Goal: Check status: Check status

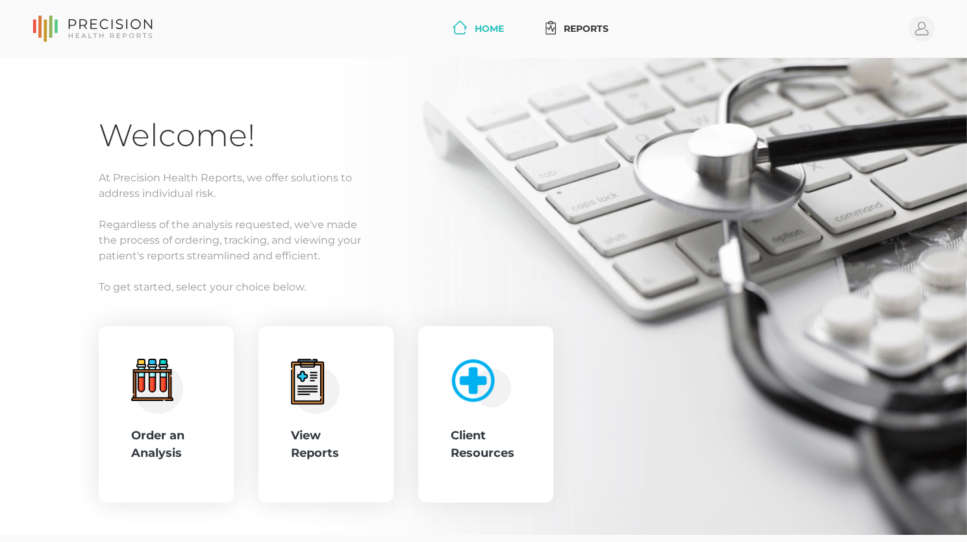
scroll to position [57, 0]
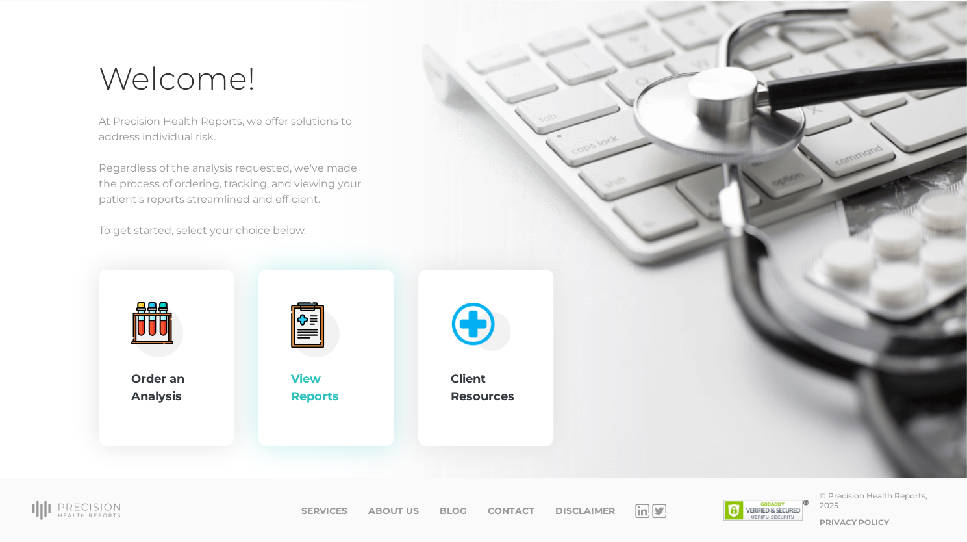
click at [318, 359] on div "View Reports" at bounding box center [326, 358] width 70 height 112
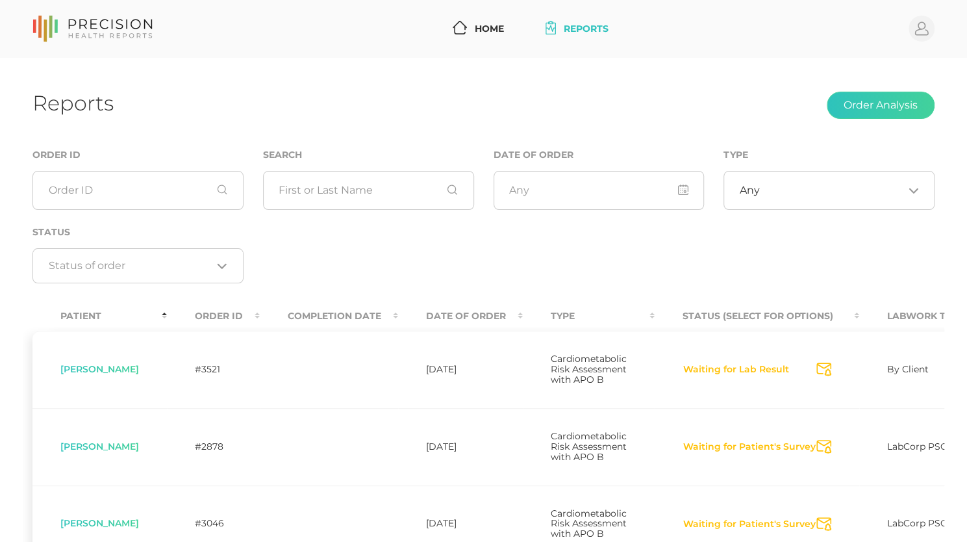
scroll to position [274, 0]
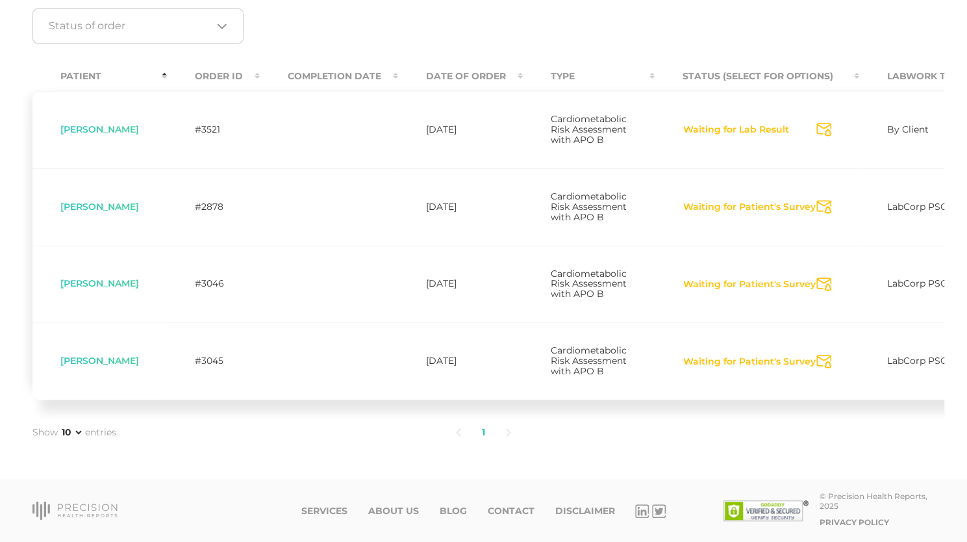
click at [817, 123] on icon "Send Notification" at bounding box center [824, 130] width 15 height 14
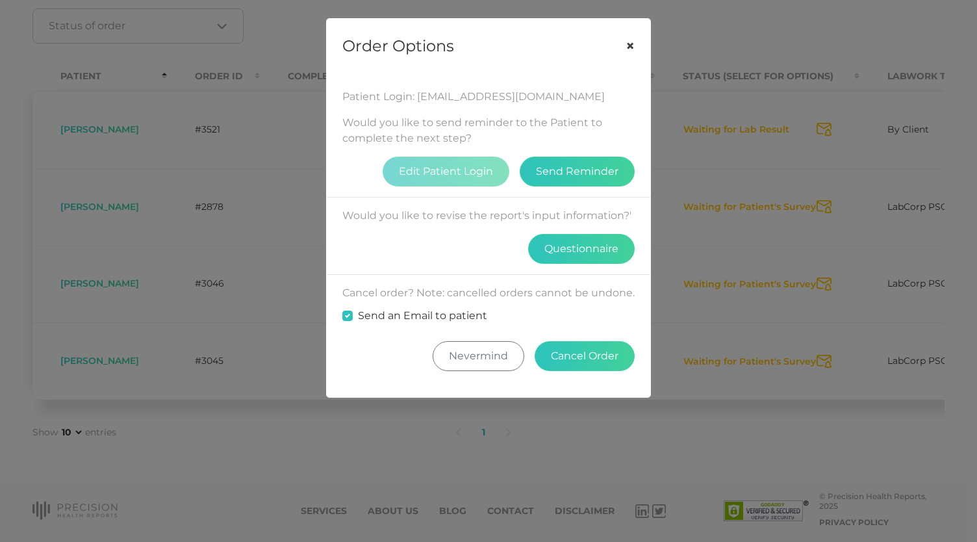
click at [628, 46] on button "×" at bounding box center [630, 46] width 40 height 55
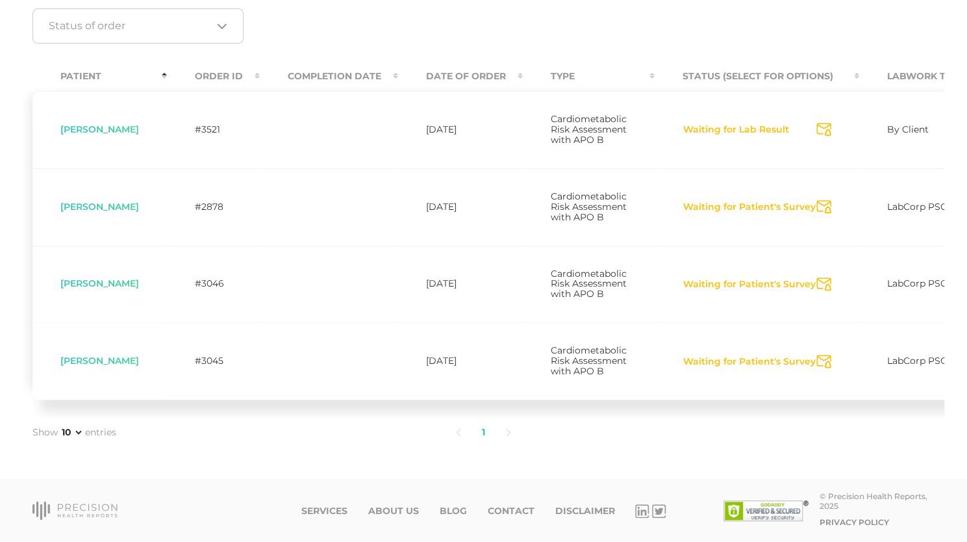
click at [692, 123] on button "Waiting for Lab Result" at bounding box center [736, 129] width 107 height 13
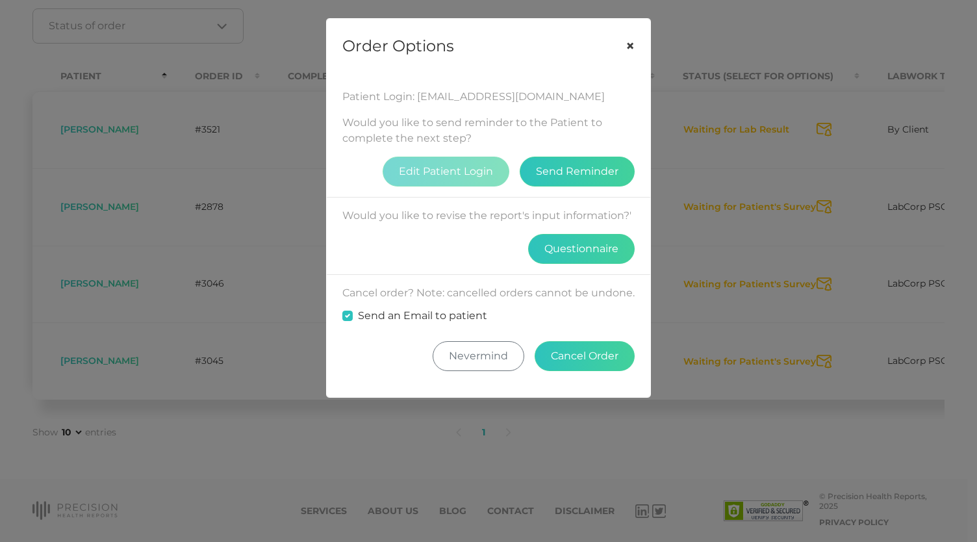
click at [622, 43] on button "×" at bounding box center [630, 46] width 40 height 55
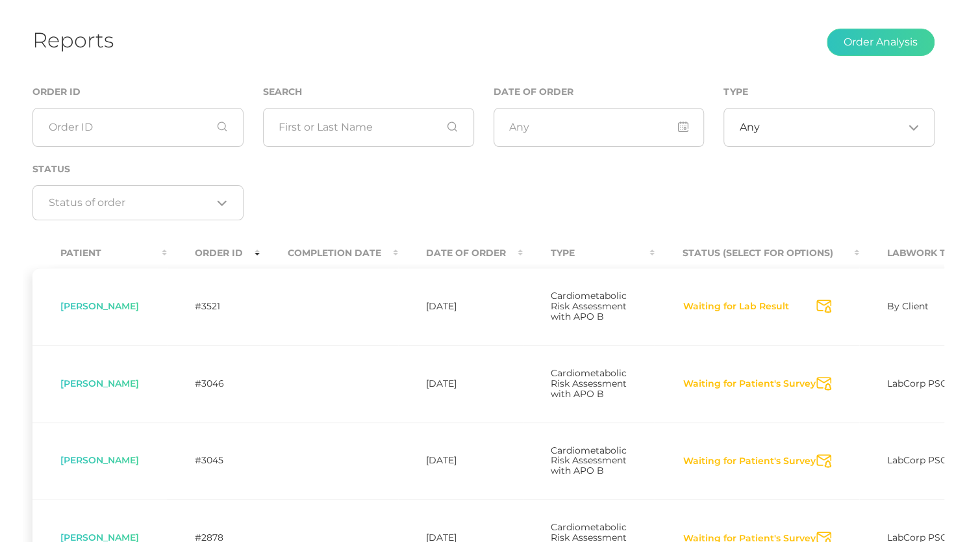
scroll to position [62, 0]
